Goal: Complete application form

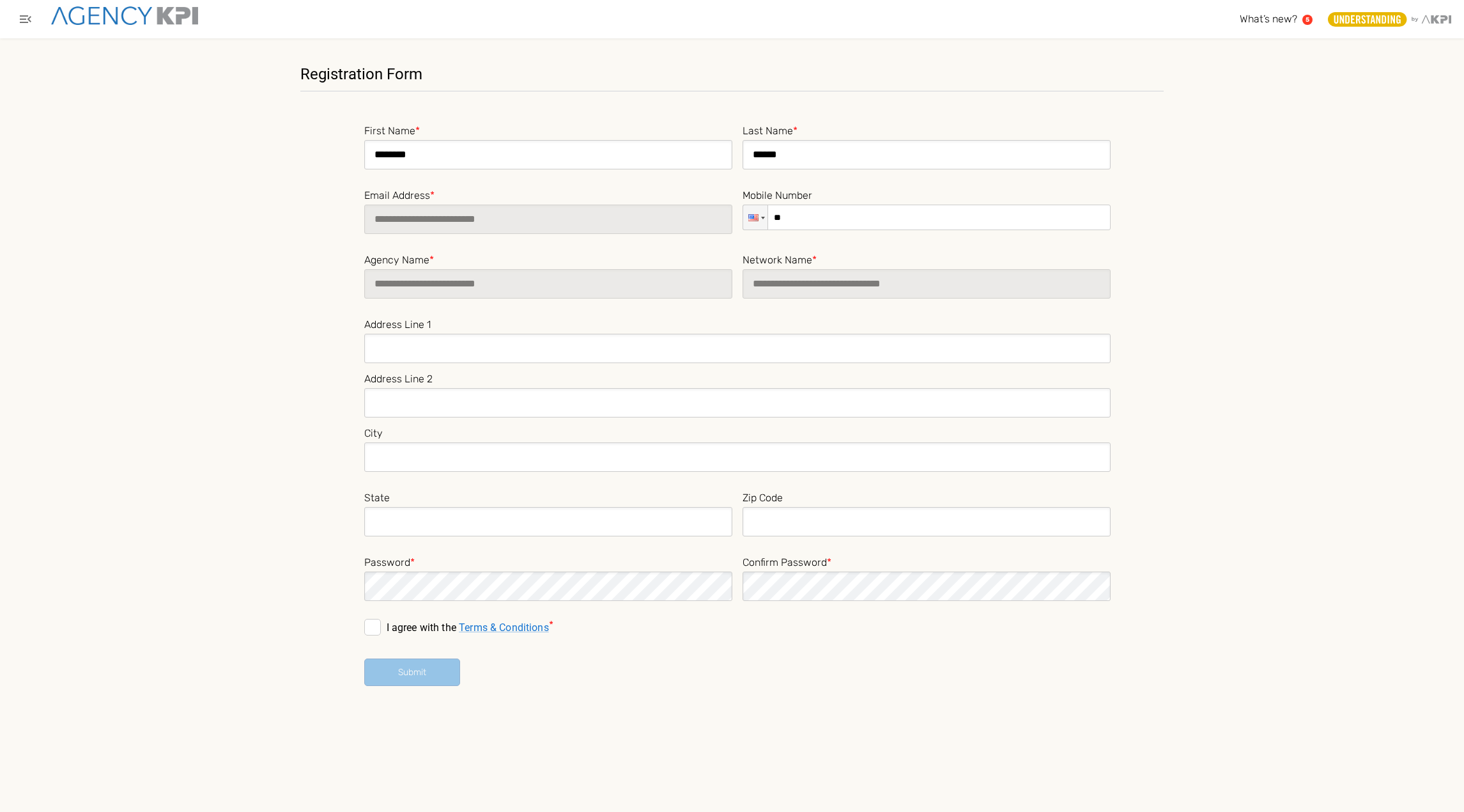
click at [645, 514] on input at bounding box center [548, 521] width 368 height 29
click at [374, 628] on span at bounding box center [373, 627] width 17 height 17
click at [481, 629] on link "Terms & Conditions" at bounding box center [504, 627] width 90 height 12
click at [411, 670] on button "Submit" at bounding box center [412, 672] width 96 height 28
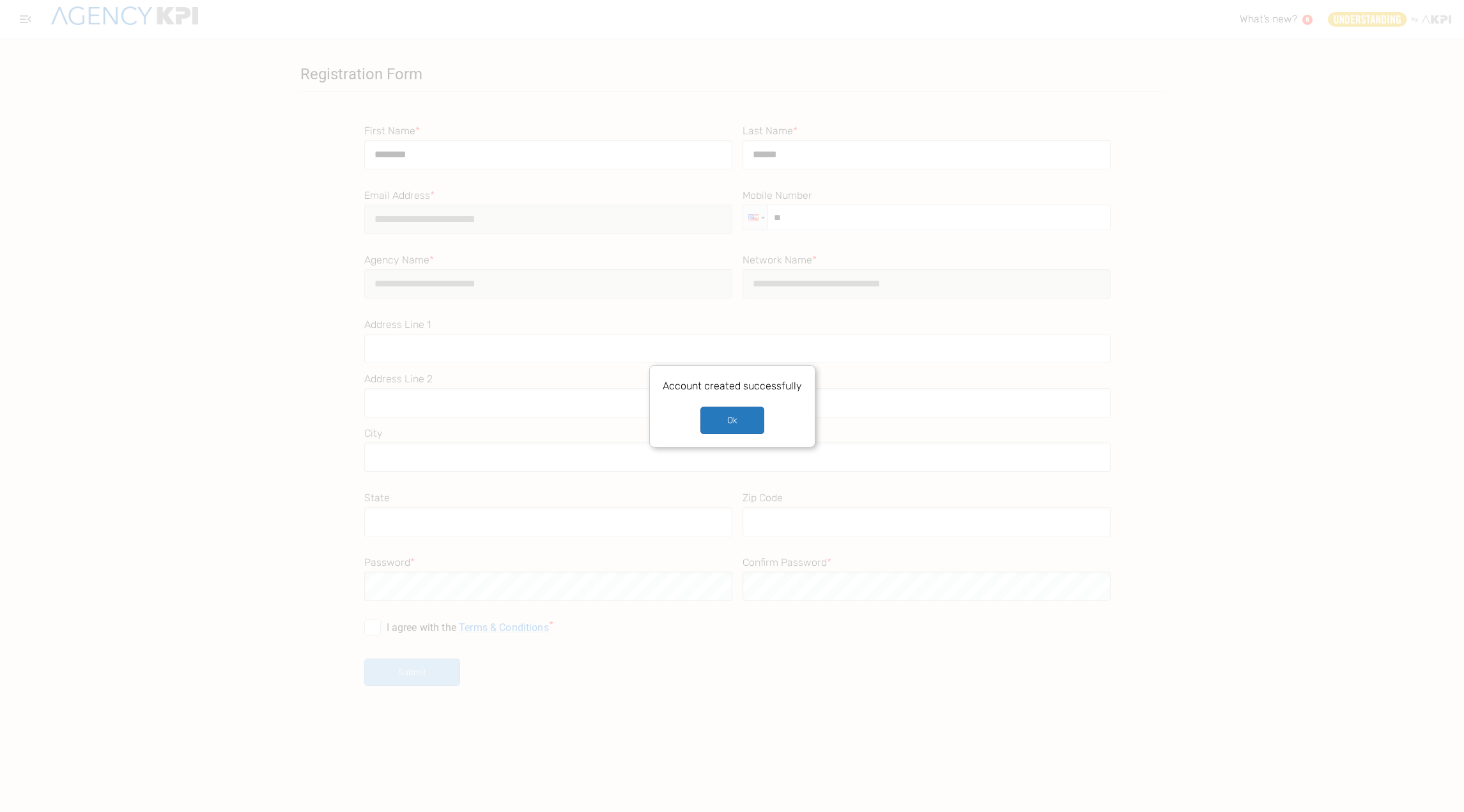
click at [715, 423] on button "Ok" at bounding box center [732, 421] width 64 height 28
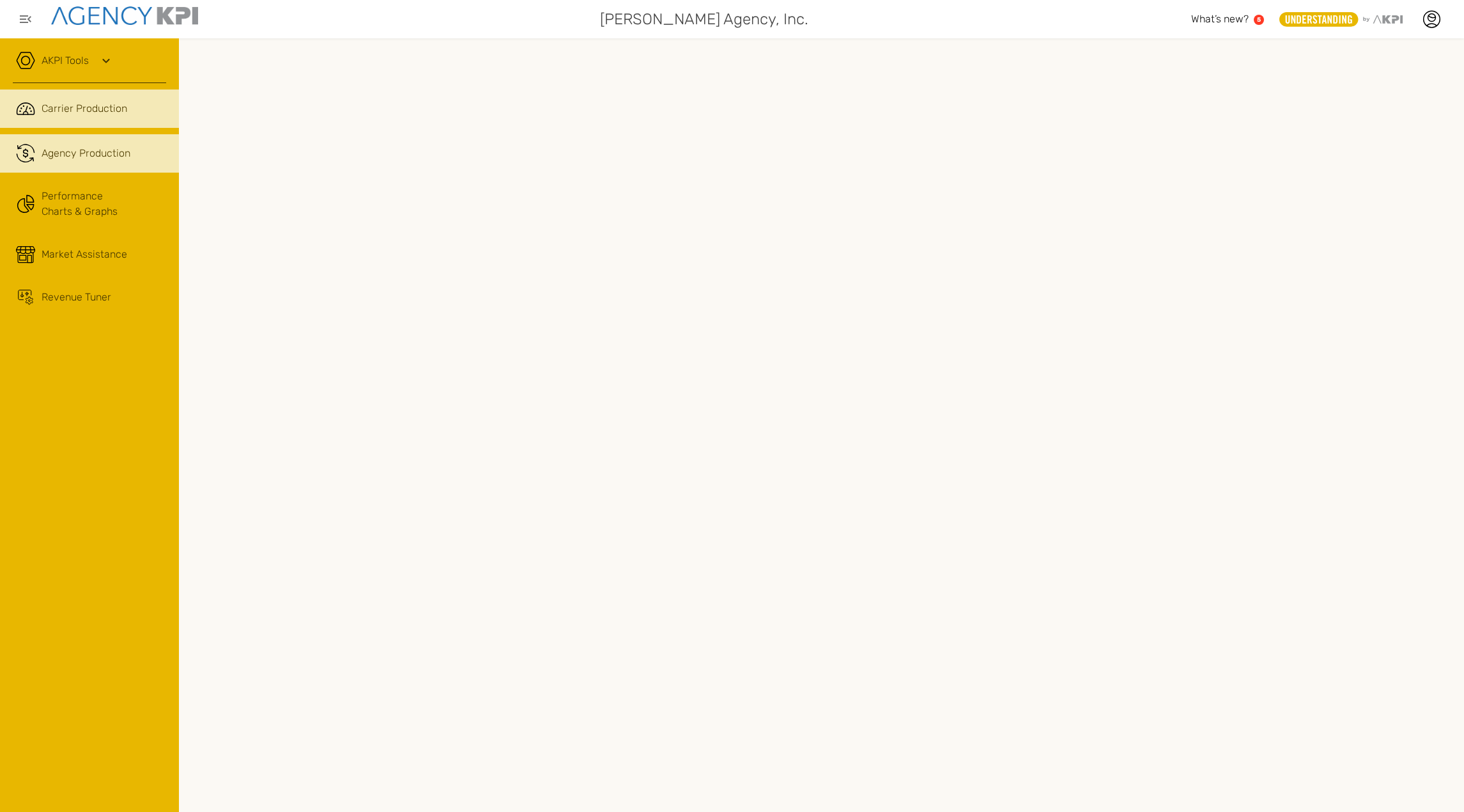
click at [114, 162] on link ".cls-1{fill:none;stroke:#221f20;stroke-linecap:round;stroke-linejoin:round;stro…" at bounding box center [89, 154] width 179 height 38
